Goal: Check status: Check status

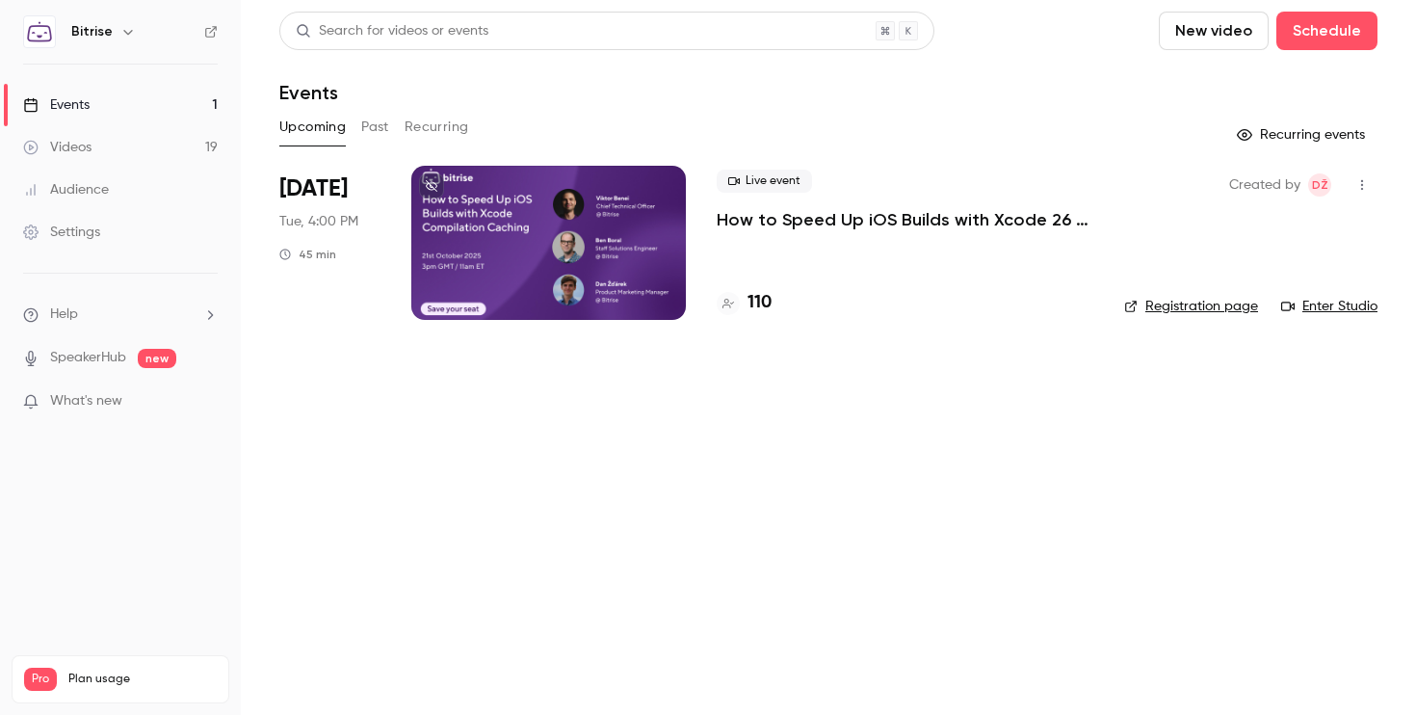
click at [804, 224] on p "How to Speed Up iOS Builds with Xcode 26 Compilation Caching" at bounding box center [905, 219] width 377 height 23
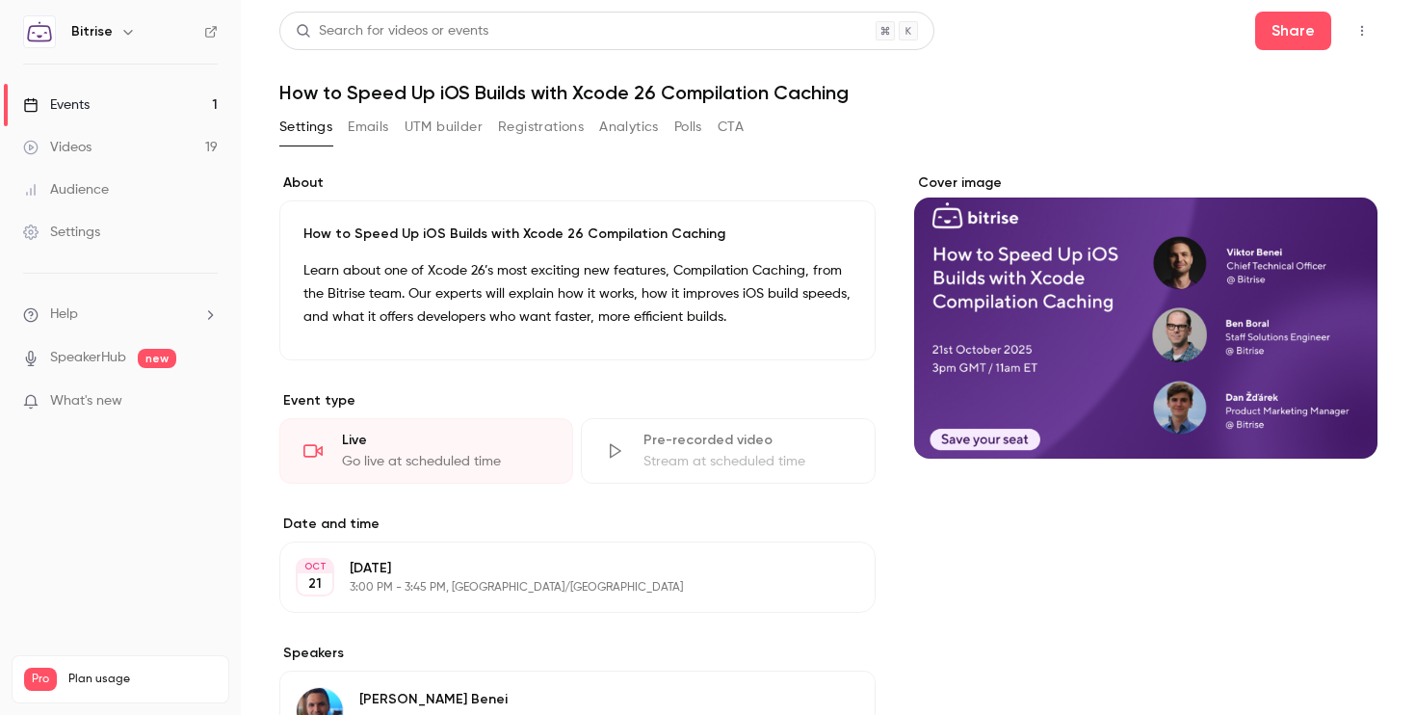
click at [562, 126] on button "Registrations" at bounding box center [541, 127] width 86 height 31
